Goal: Task Accomplishment & Management: Complete application form

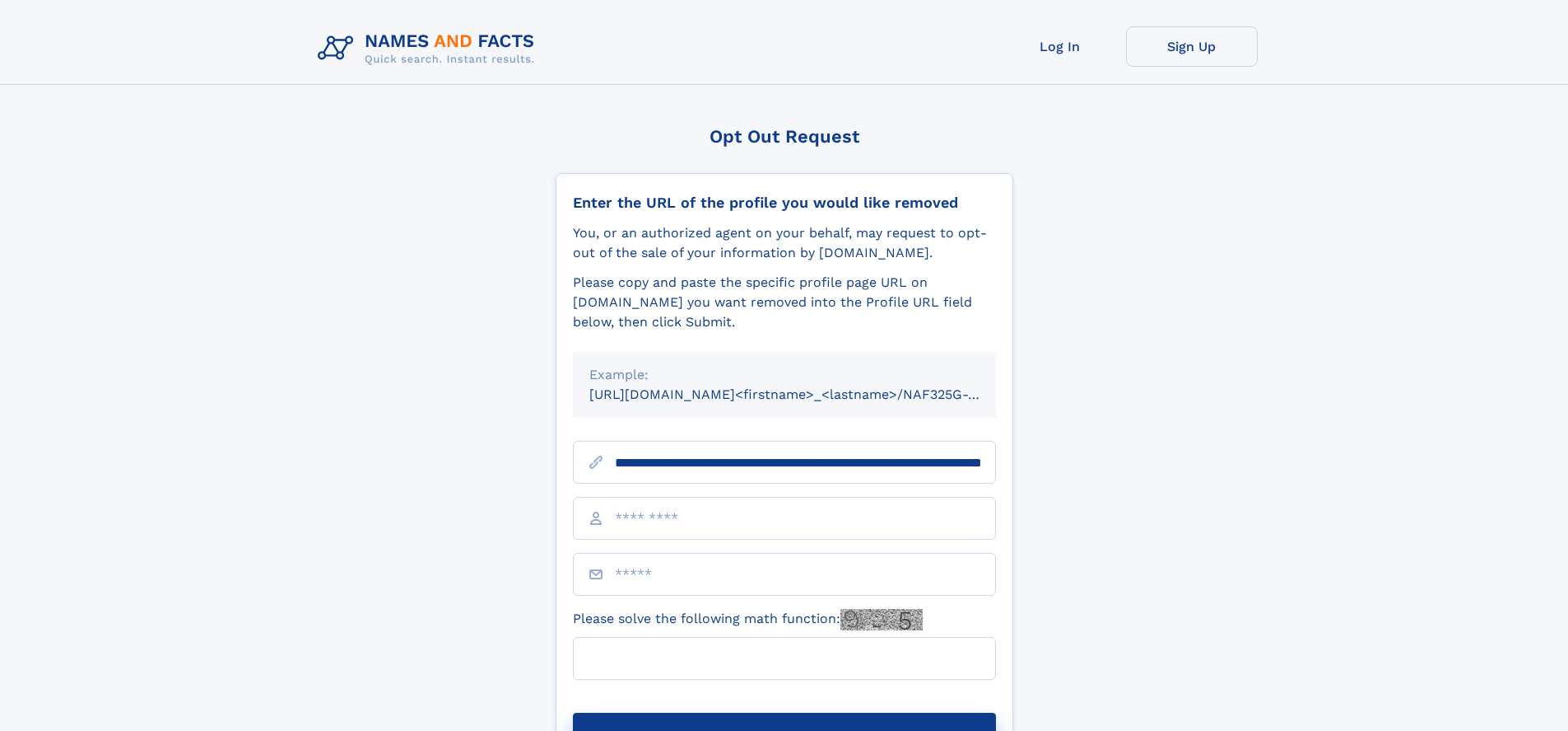
scroll to position [0, 181]
type input "**********"
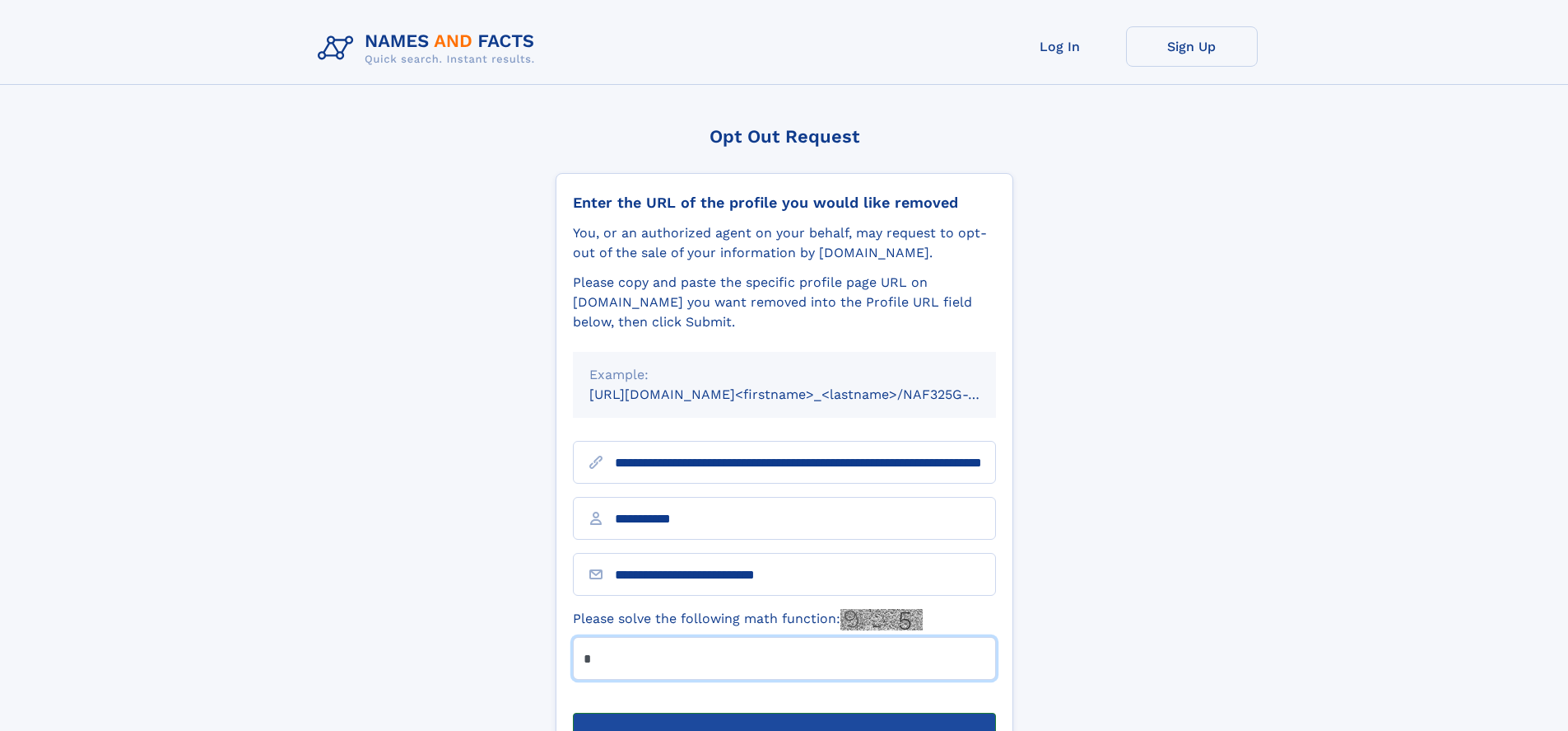
type input "*"
click at [784, 713] on button "Submit Opt Out Request" at bounding box center [784, 739] width 423 height 53
